Goal: Task Accomplishment & Management: Use online tool/utility

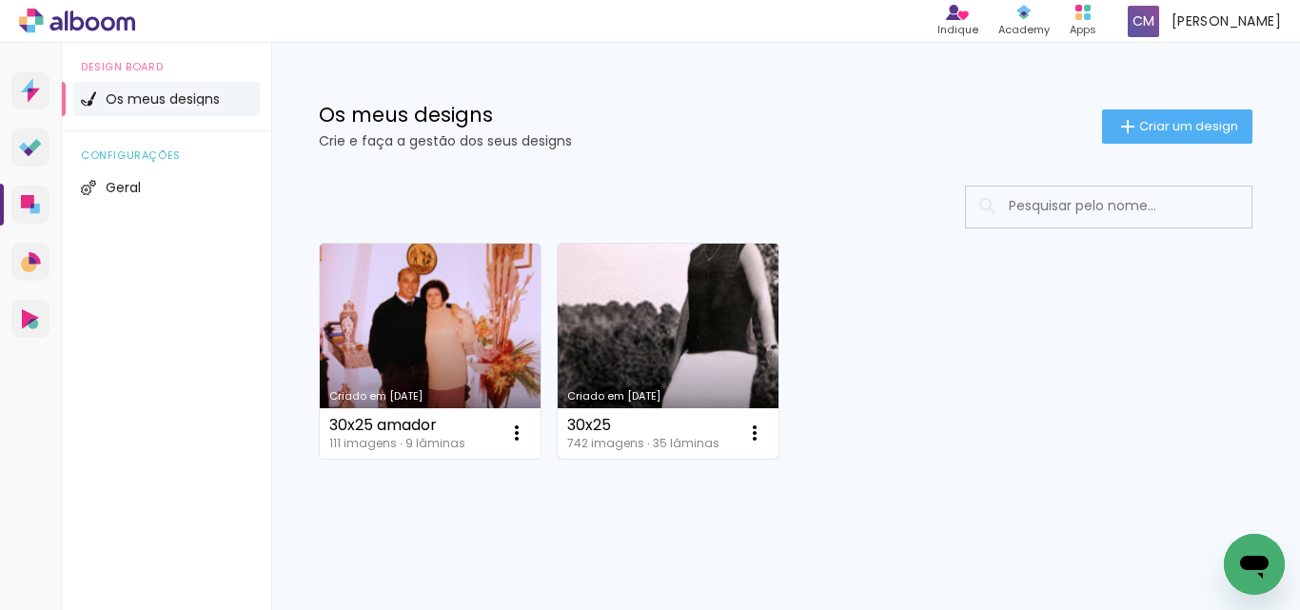
click at [713, 325] on link "Criado em [DATE]" at bounding box center [668, 351] width 221 height 215
